Goal: Navigation & Orientation: Find specific page/section

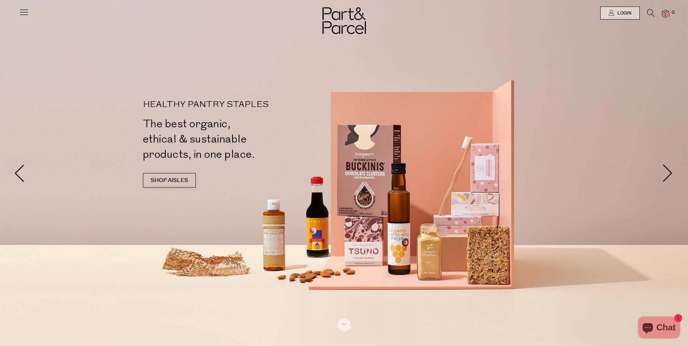
click at [25, 14] on icon at bounding box center [24, 12] width 10 height 10
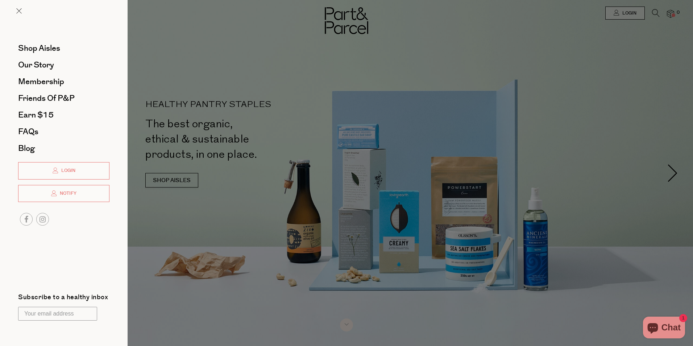
click at [180, 182] on div at bounding box center [346, 173] width 693 height 346
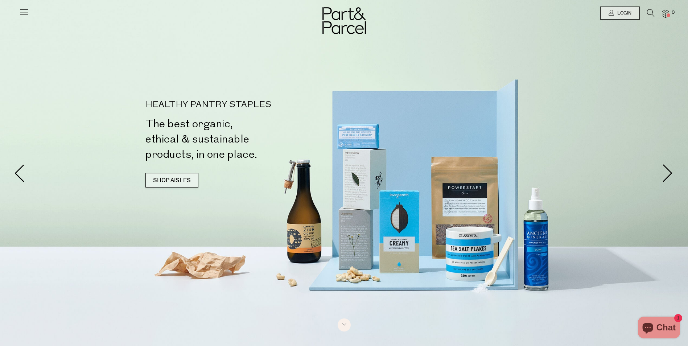
click at [177, 180] on link "SHOP AISLES" at bounding box center [171, 180] width 53 height 14
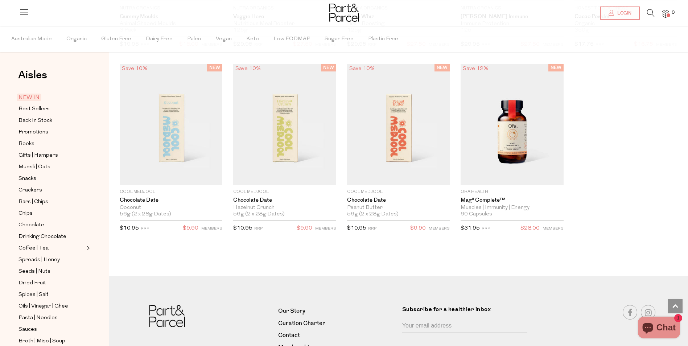
scroll to position [1032, 0]
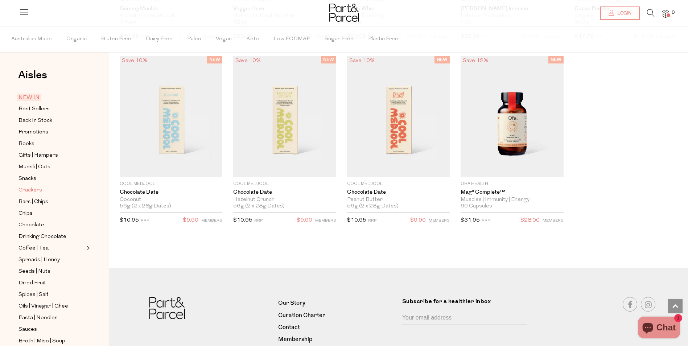
click at [39, 186] on span "Crackers" at bounding box center [30, 190] width 24 height 9
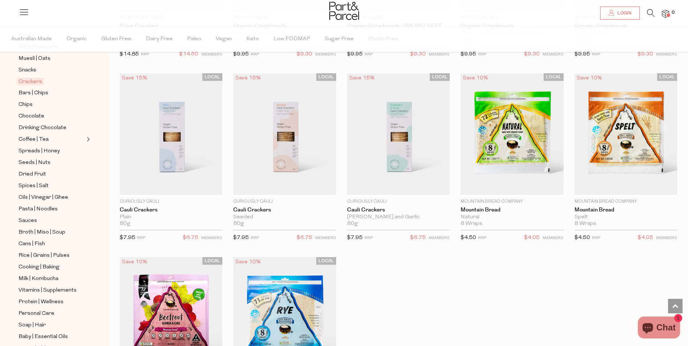
scroll to position [1124, 0]
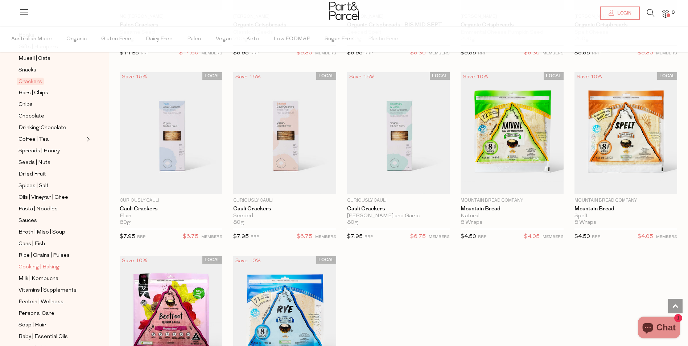
click at [53, 263] on span "Cooking | Baking" at bounding box center [38, 267] width 41 height 9
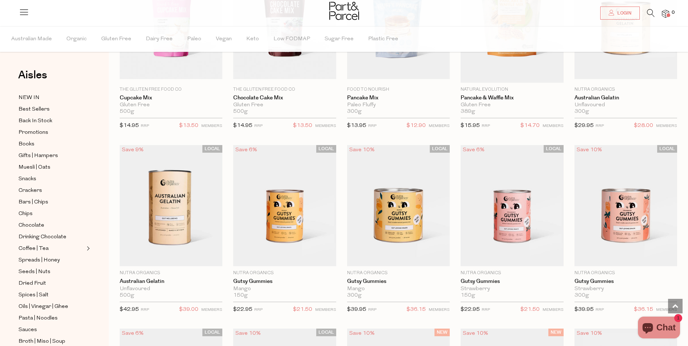
scroll to position [362, 0]
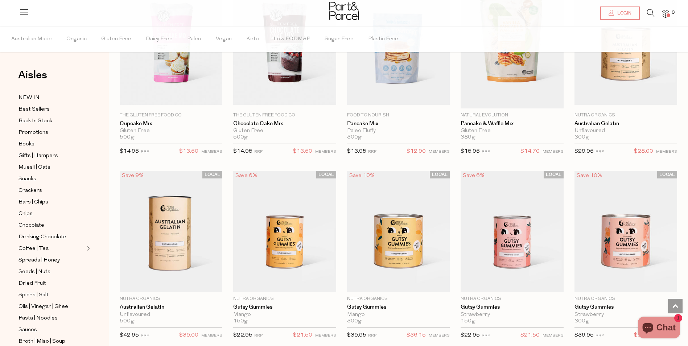
scroll to position [373, 0]
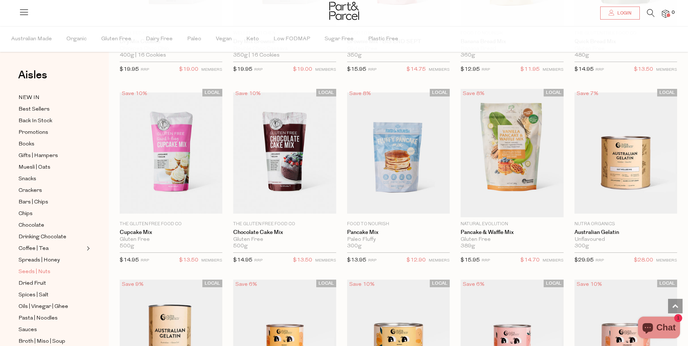
click at [45, 268] on span "Seeds | Nuts" at bounding box center [34, 272] width 32 height 9
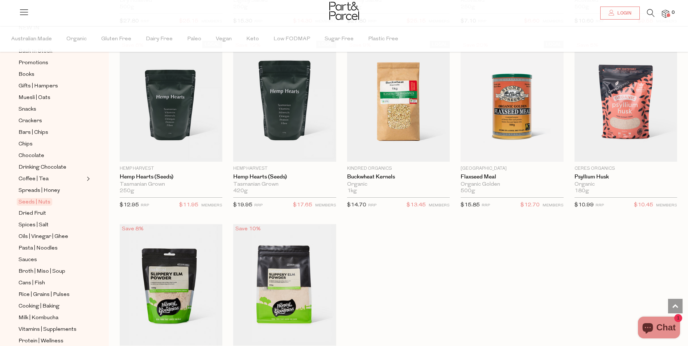
scroll to position [72, 0]
click at [44, 229] on span "Oils | Vinegar | Ghee" at bounding box center [43, 233] width 50 height 9
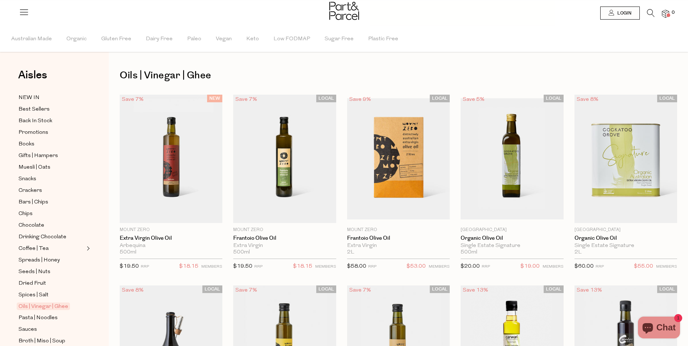
click at [648, 16] on icon at bounding box center [651, 13] width 8 height 8
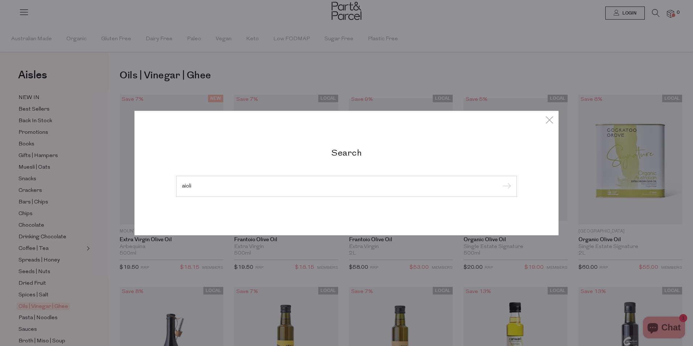
type input "aioli"
click at [500, 181] on input "submit" at bounding box center [505, 186] width 11 height 11
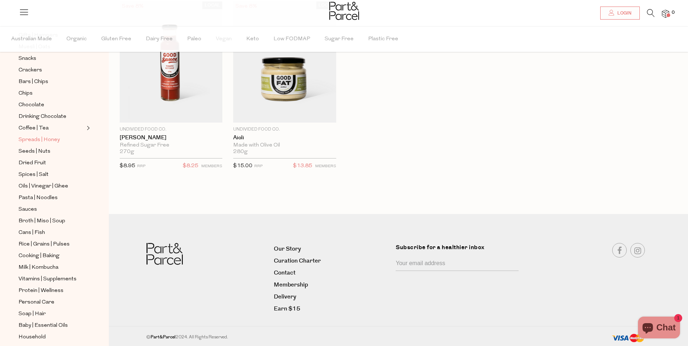
scroll to position [145, 0]
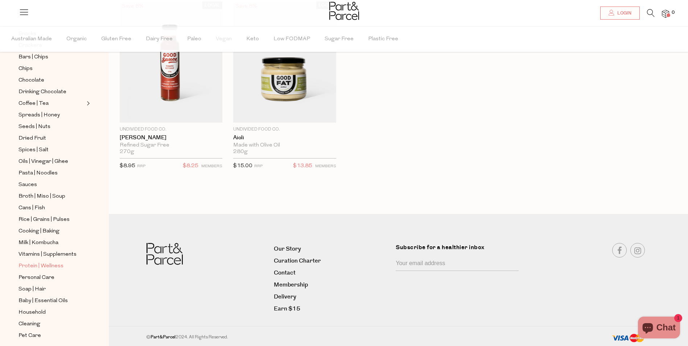
click at [46, 262] on span "Protein | Wellness" at bounding box center [40, 266] width 45 height 9
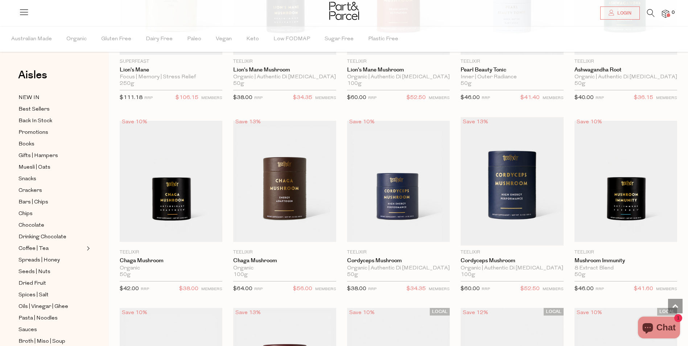
scroll to position [1486, 0]
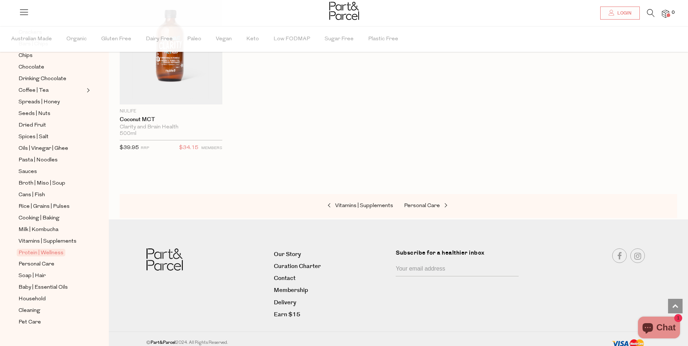
scroll to position [158, 0]
